Goal: Register for event/course

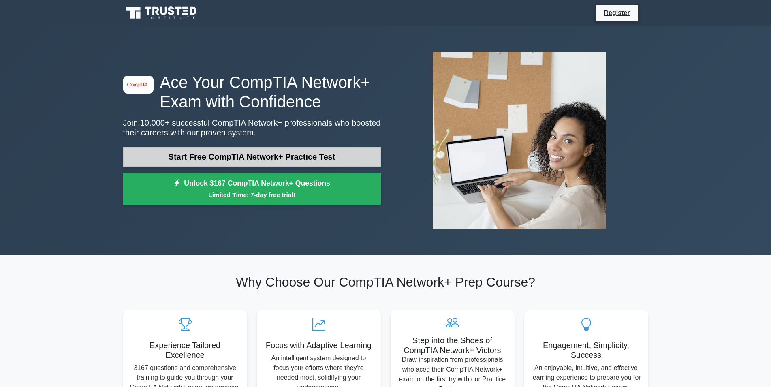
click at [232, 160] on link "Start Free CompTIA Network+ Practice Test" at bounding box center [252, 156] width 258 height 19
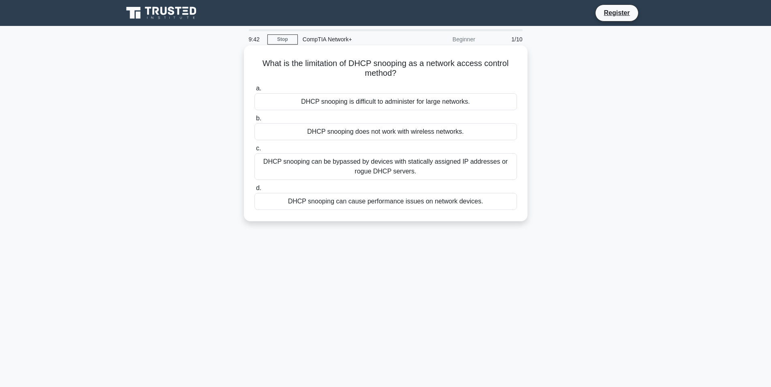
click at [390, 165] on div "DHCP snooping can be bypassed by devices with statically assigned IP addresses …" at bounding box center [386, 166] width 263 height 27
click at [255, 151] on input "c. DHCP snooping can be bypassed by devices with statically assigned IP address…" at bounding box center [255, 148] width 0 height 5
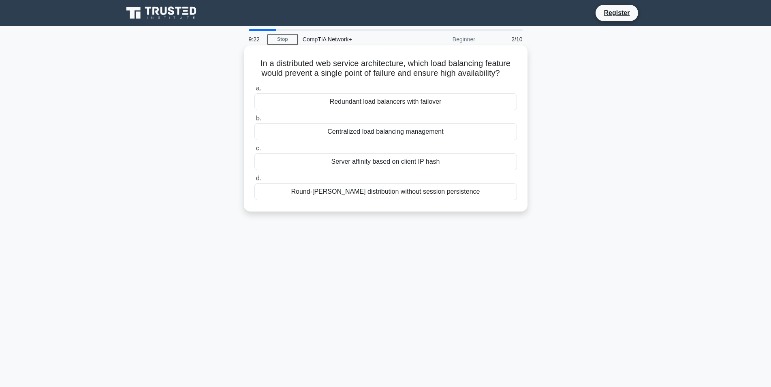
click at [359, 134] on div "Centralized load balancing management" at bounding box center [386, 131] width 263 height 17
click at [255, 121] on input "b. Centralized load balancing management" at bounding box center [255, 118] width 0 height 5
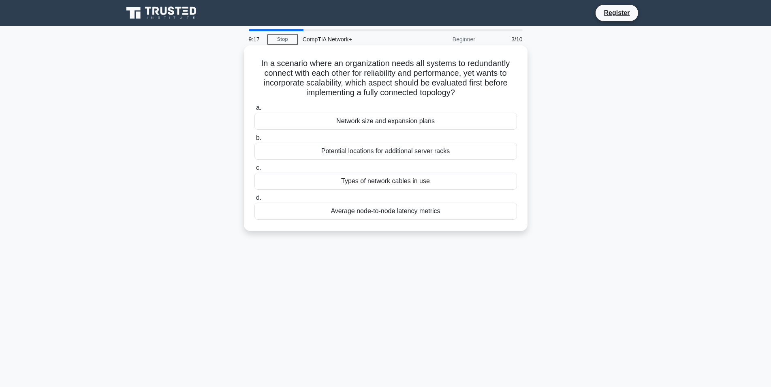
drag, startPoint x: 271, startPoint y: 62, endPoint x: 458, endPoint y: 91, distance: 189.5
click at [458, 91] on h5 "In a scenario where an organization needs all systems to redundantly connect wi…" at bounding box center [386, 78] width 264 height 40
click at [293, 98] on h5 "In a scenario where an organization needs all systems to redundantly connect wi…" at bounding box center [386, 78] width 264 height 40
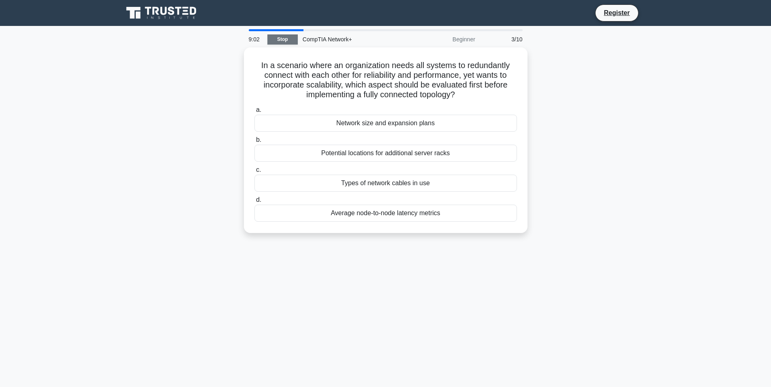
click at [294, 39] on link "Stop" at bounding box center [282, 39] width 30 height 10
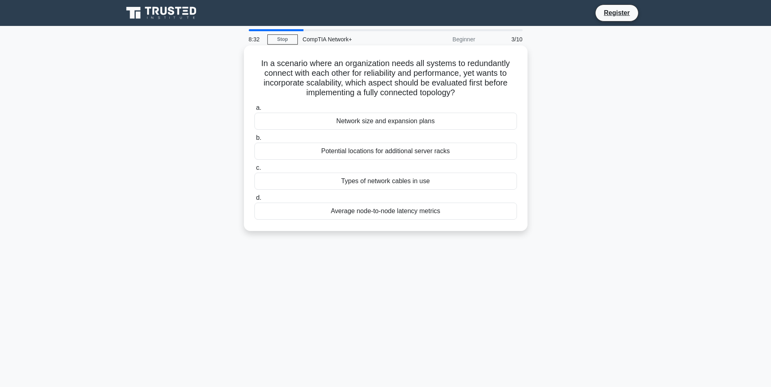
click at [404, 123] on div "Network size and expansion plans" at bounding box center [386, 121] width 263 height 17
click at [255, 111] on input "a. Network size and expansion plans" at bounding box center [255, 107] width 0 height 5
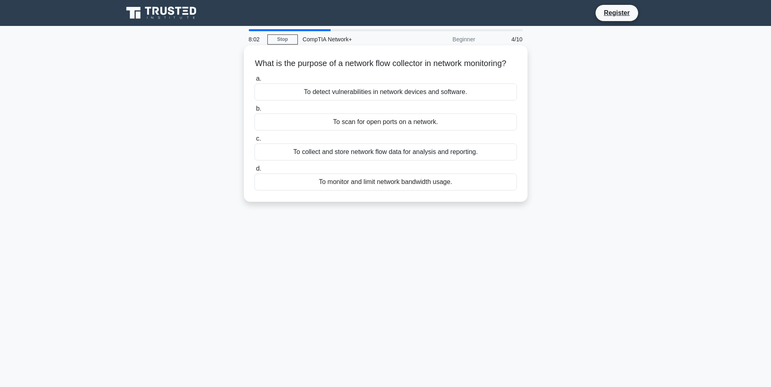
click at [423, 190] on div "To monitor and limit network bandwidth usage." at bounding box center [386, 181] width 263 height 17
click at [255, 171] on input "d. To monitor and limit network bandwidth usage." at bounding box center [255, 168] width 0 height 5
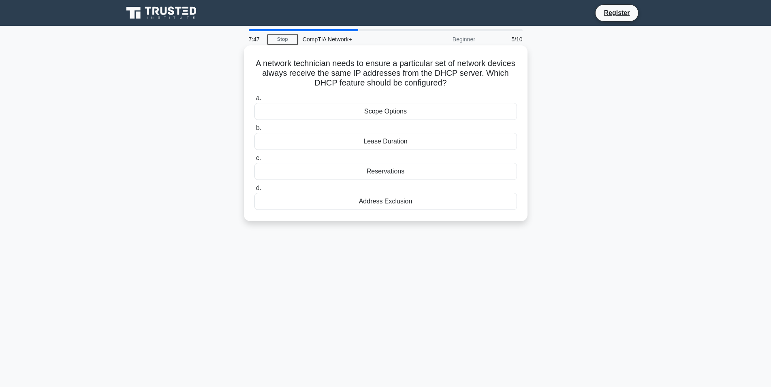
click at [392, 142] on div "Lease Duration" at bounding box center [386, 141] width 263 height 17
click at [255, 131] on input "b. Lease Duration" at bounding box center [255, 128] width 0 height 5
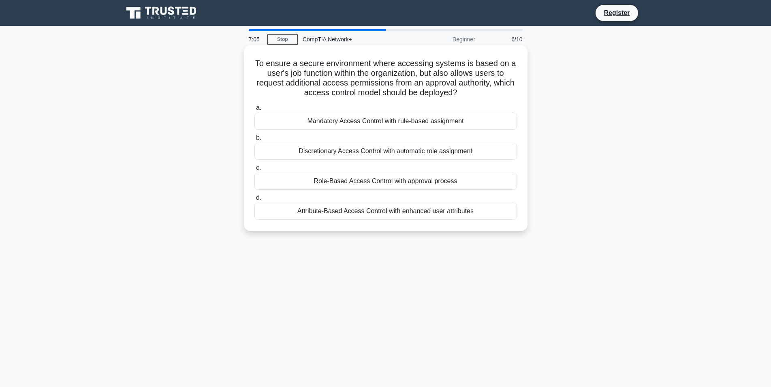
click at [432, 182] on div "Role-Based Access Control with approval process" at bounding box center [386, 181] width 263 height 17
click at [255, 171] on input "c. Role-Based Access Control with approval process" at bounding box center [255, 167] width 0 height 5
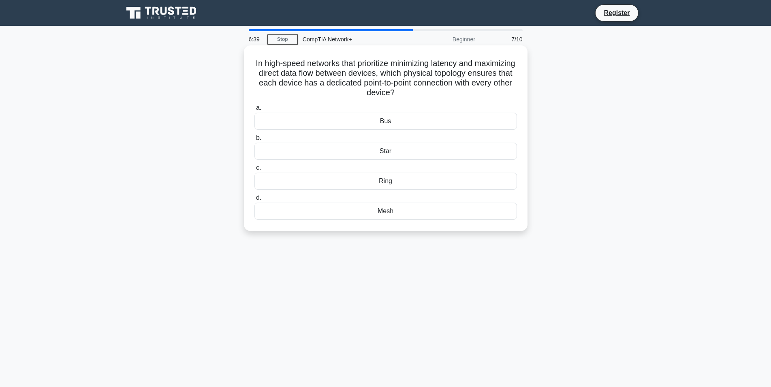
click at [386, 184] on div "Ring" at bounding box center [386, 181] width 263 height 17
click at [255, 171] on input "c. Ring" at bounding box center [255, 167] width 0 height 5
click at [386, 215] on div "IPsec VPN" at bounding box center [386, 211] width 263 height 17
click at [255, 201] on input "d. IPsec VPN" at bounding box center [255, 197] width 0 height 5
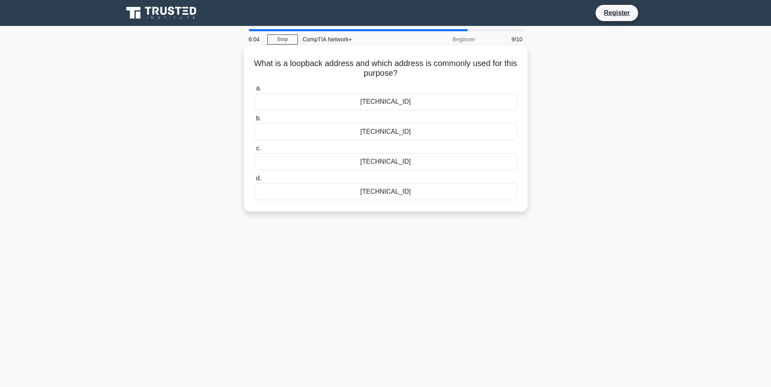
click at [396, 188] on div "127.0.0.1" at bounding box center [386, 191] width 263 height 17
click at [255, 181] on input "d. 127.0.0.1" at bounding box center [255, 178] width 0 height 5
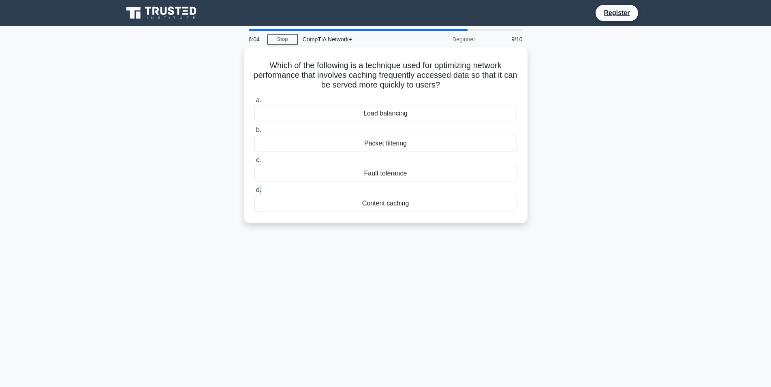
click at [396, 188] on label "d. Content caching" at bounding box center [386, 198] width 263 height 27
click at [255, 188] on input "d. Content caching" at bounding box center [255, 190] width 0 height 5
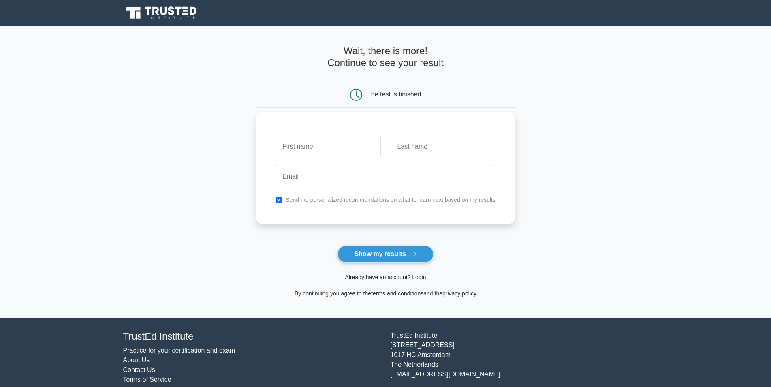
click at [331, 154] on input "text" at bounding box center [328, 147] width 105 height 24
click at [392, 258] on button "Show my results" at bounding box center [386, 254] width 96 height 17
type input "syed hussain"
type input "raza"
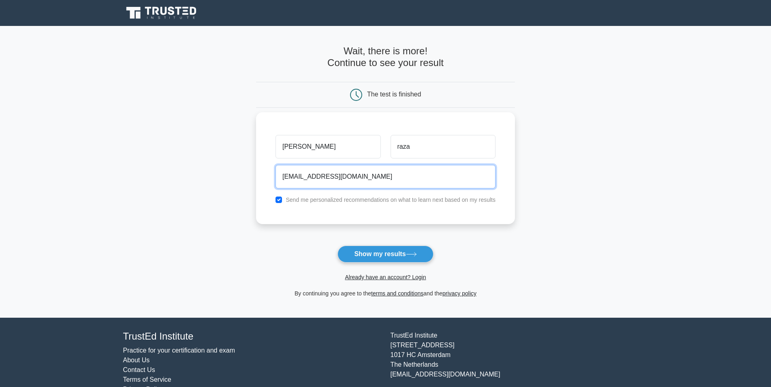
type input "devil_prrince@yahoo.com"
click at [360, 201] on label "Send me personalized recommendations on what to learn next based on my results" at bounding box center [391, 200] width 210 height 6
click at [280, 201] on input "checkbox" at bounding box center [279, 200] width 6 height 6
click at [403, 202] on label "Send me personalized recommendations on what to learn next based on my results" at bounding box center [391, 200] width 210 height 6
click at [376, 201] on label "Send me personalized recommendations on what to learn next based on my results" at bounding box center [391, 200] width 210 height 6
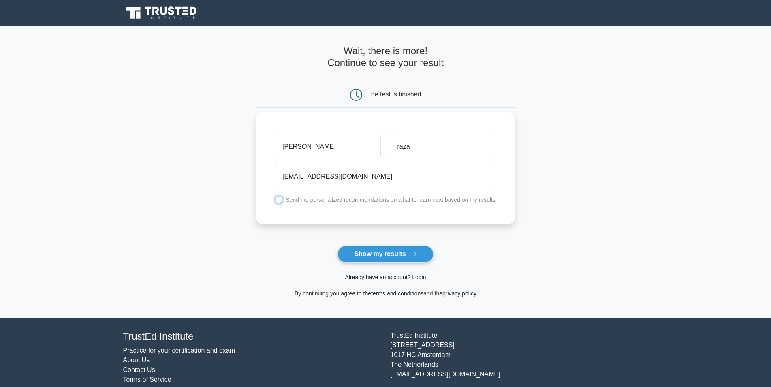
click at [279, 202] on input "checkbox" at bounding box center [279, 200] width 6 height 6
checkbox input "true"
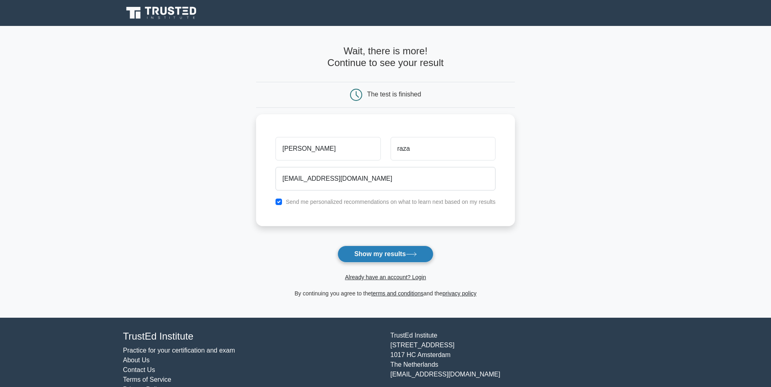
click at [359, 256] on button "Show my results" at bounding box center [386, 254] width 96 height 17
